Goal: Find specific page/section: Find specific page/section

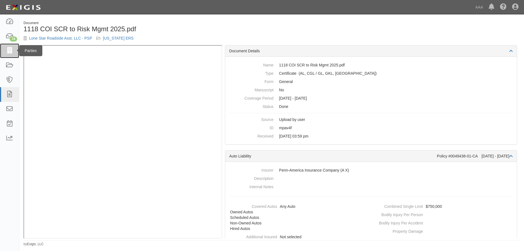
click at [11, 50] on icon at bounding box center [10, 51] width 8 height 6
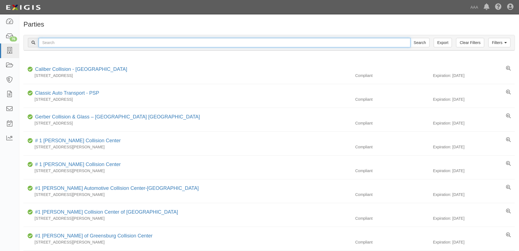
click at [72, 44] on input "text" at bounding box center [225, 42] width 372 height 9
type input "DFW Tech"
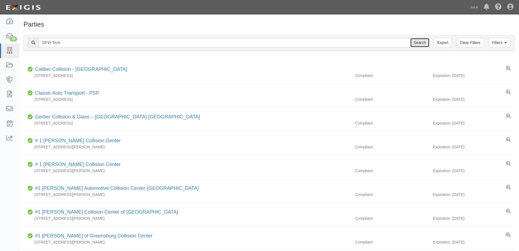
click at [423, 42] on input "Search" at bounding box center [419, 42] width 19 height 9
